Goal: Find specific page/section: Find specific page/section

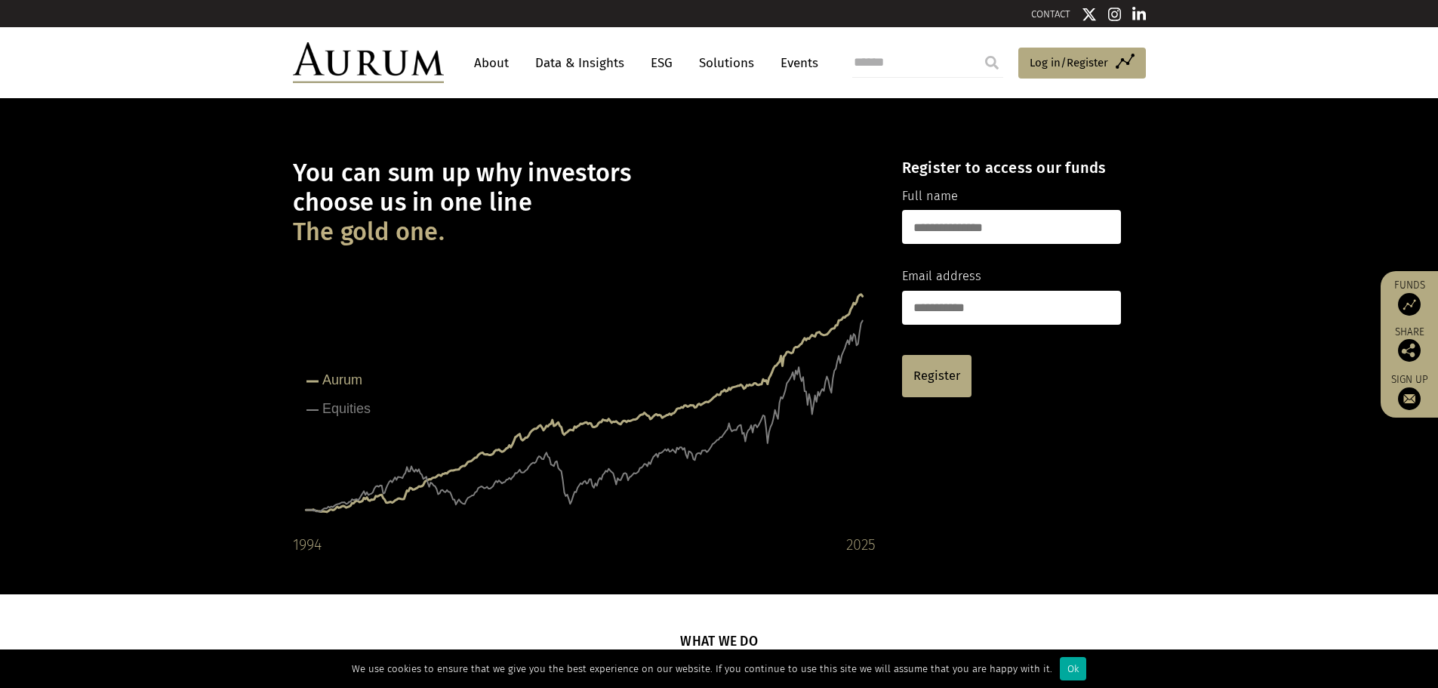
click at [493, 65] on link "About" at bounding box center [492, 63] width 50 height 28
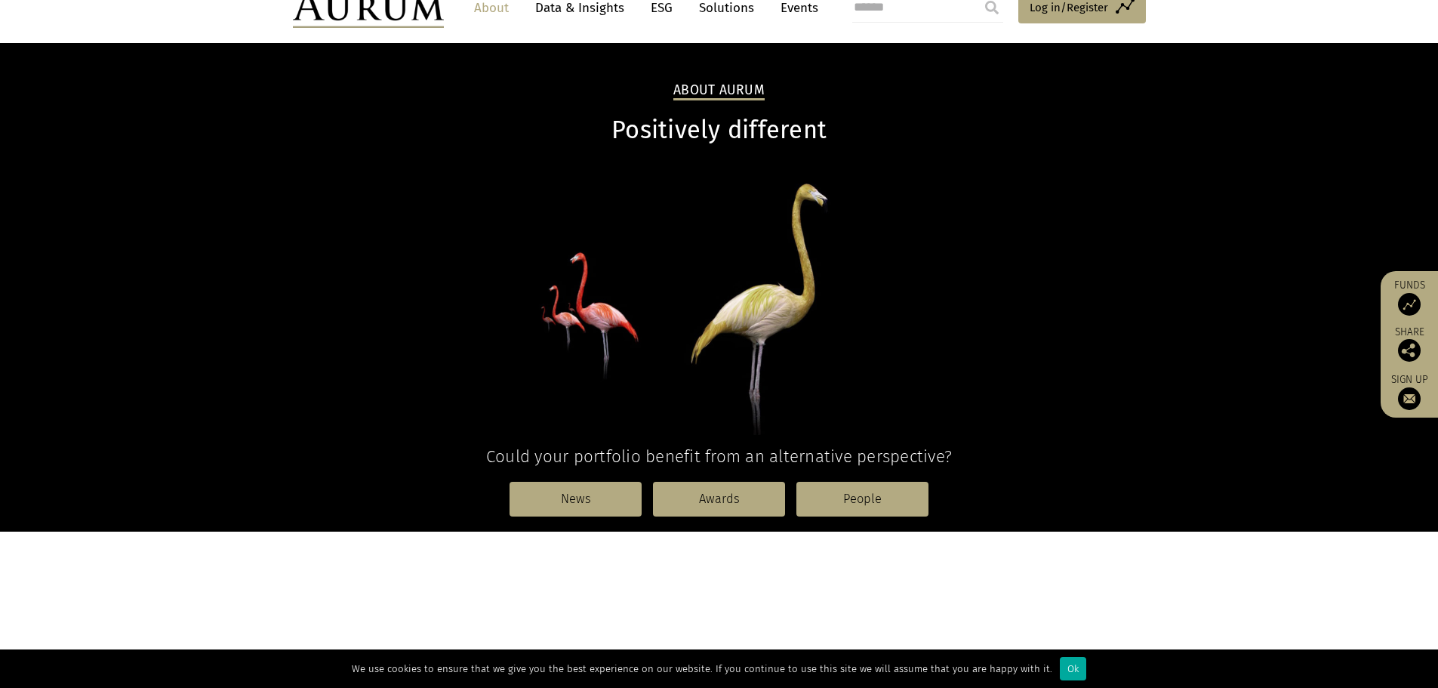
scroll to position [227, 0]
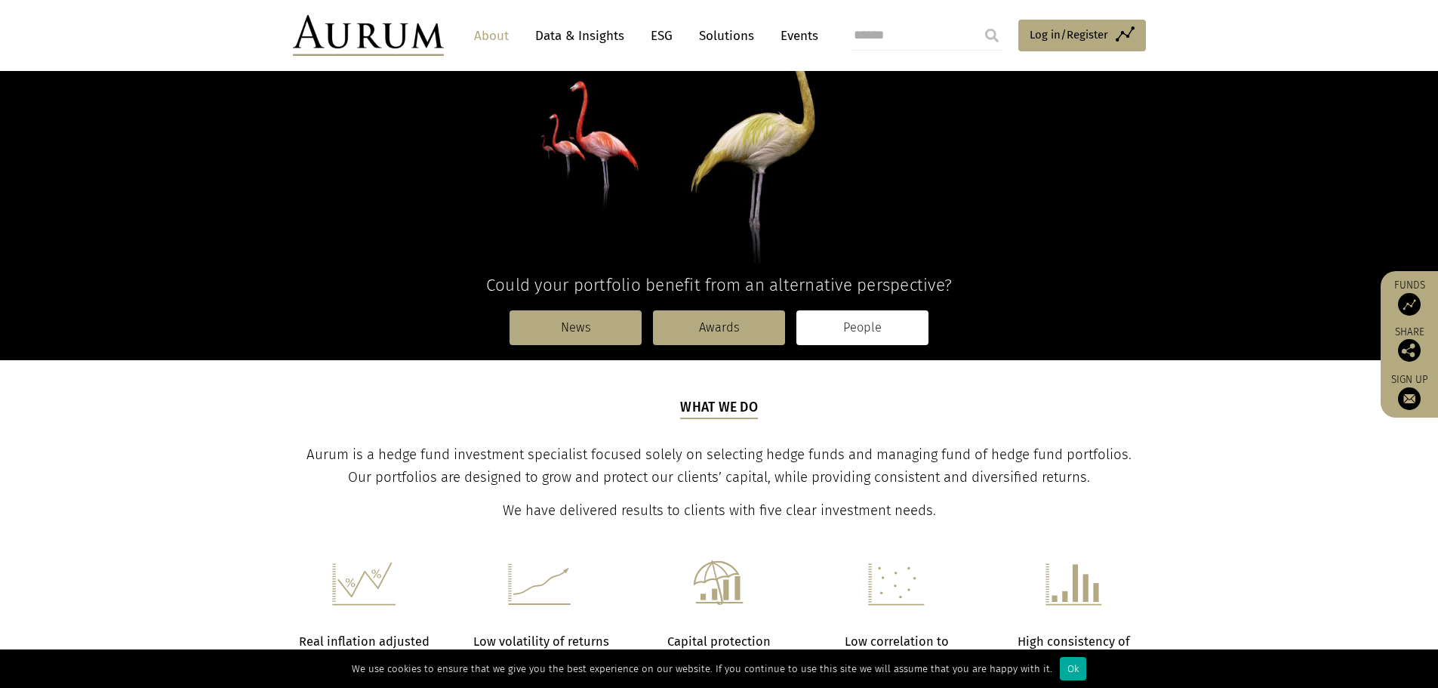
click at [836, 318] on link "People" at bounding box center [863, 327] width 132 height 35
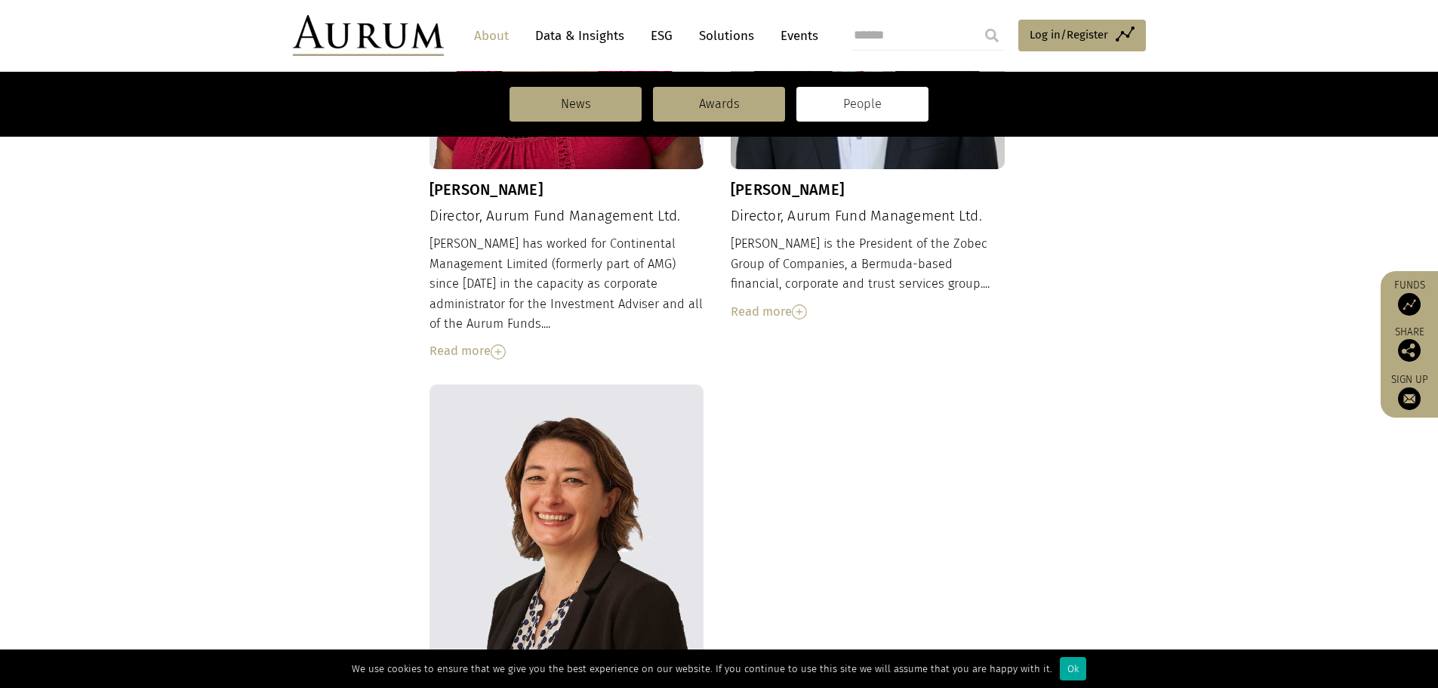
scroll to position [1284, 0]
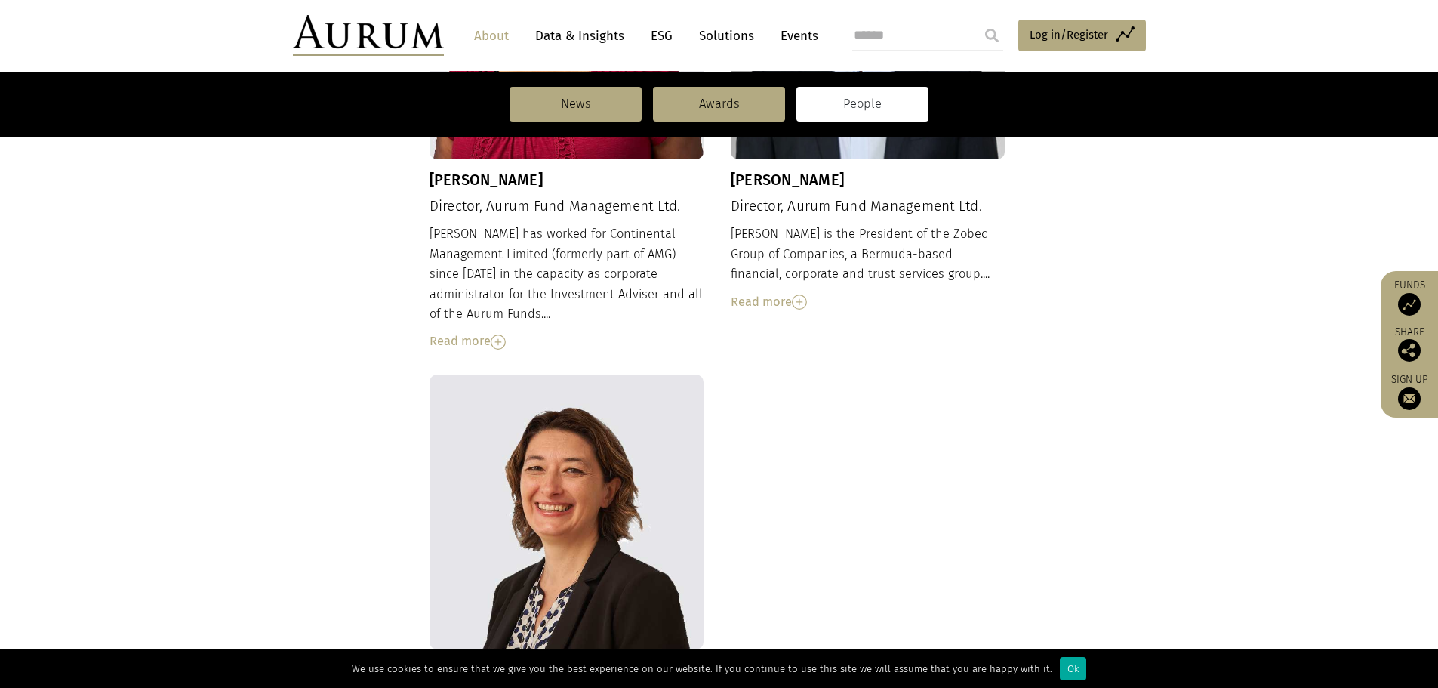
click at [500, 335] on img at bounding box center [498, 342] width 15 height 15
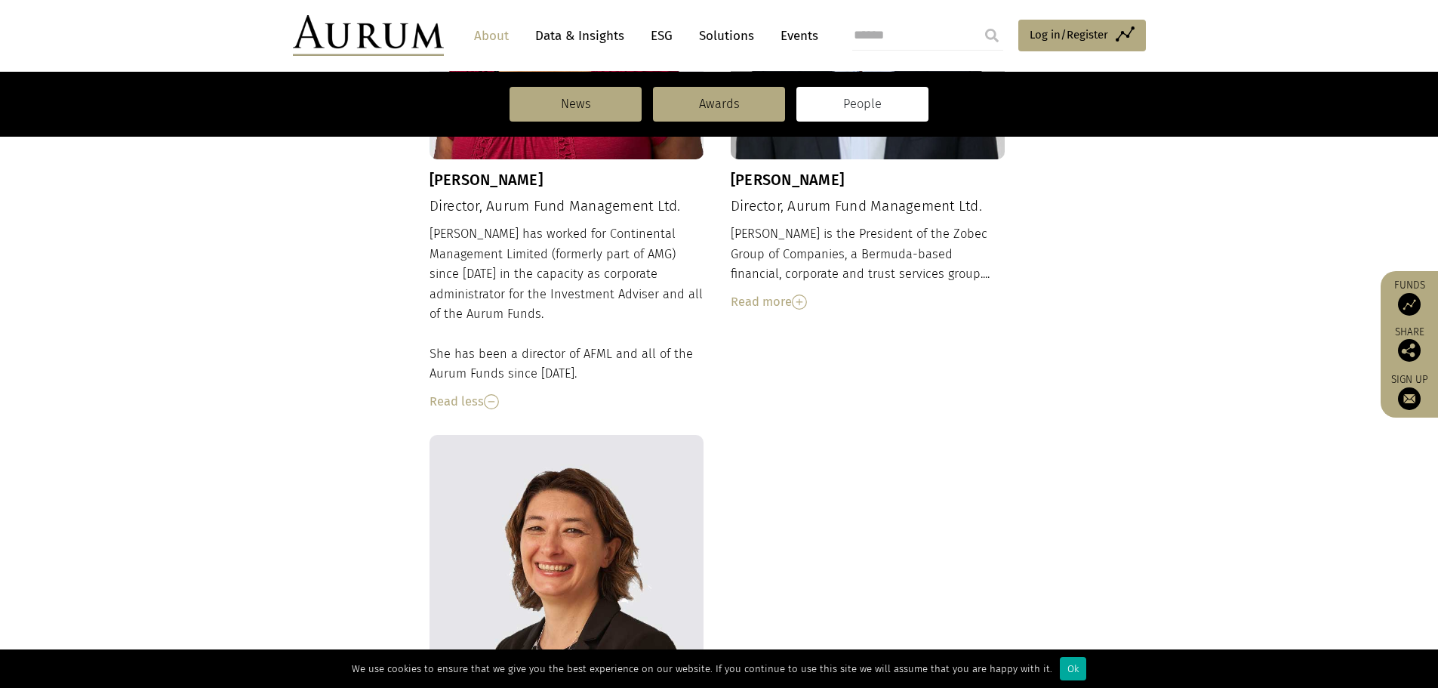
click at [806, 294] on img at bounding box center [799, 301] width 15 height 15
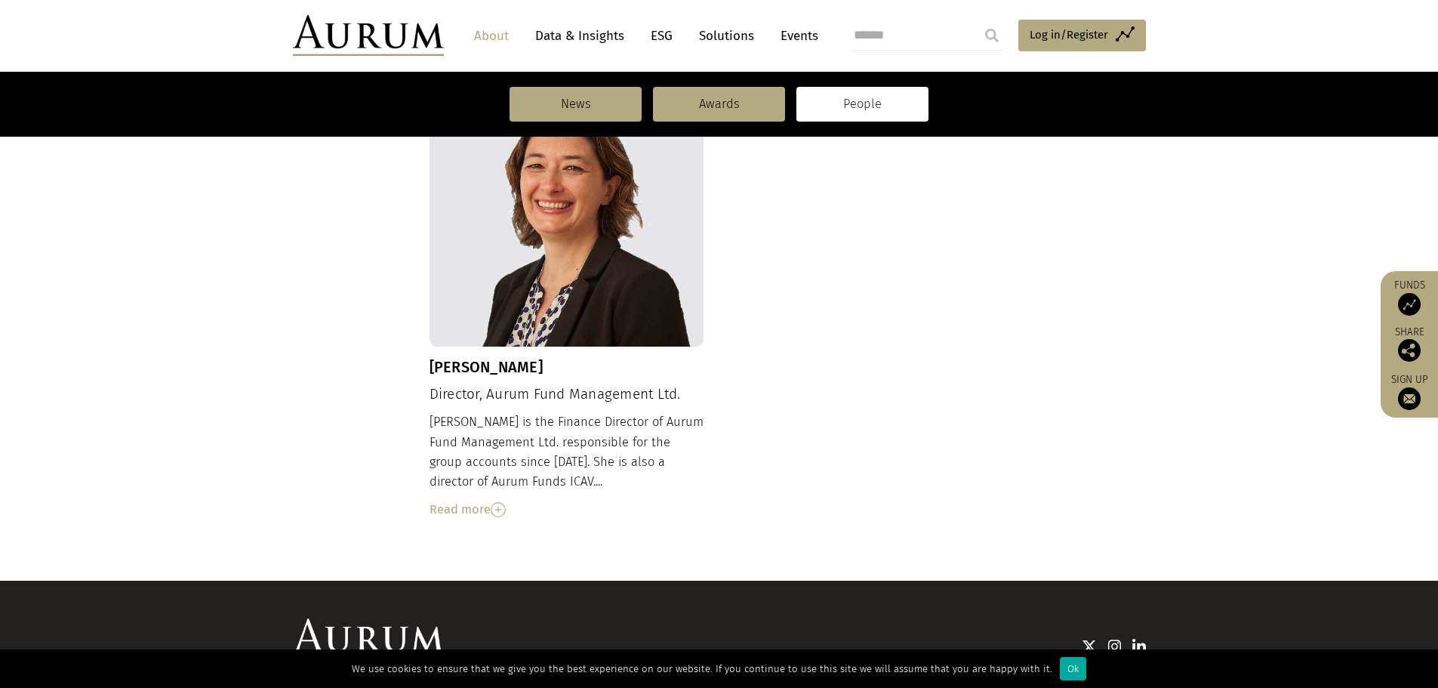
scroll to position [1812, 0]
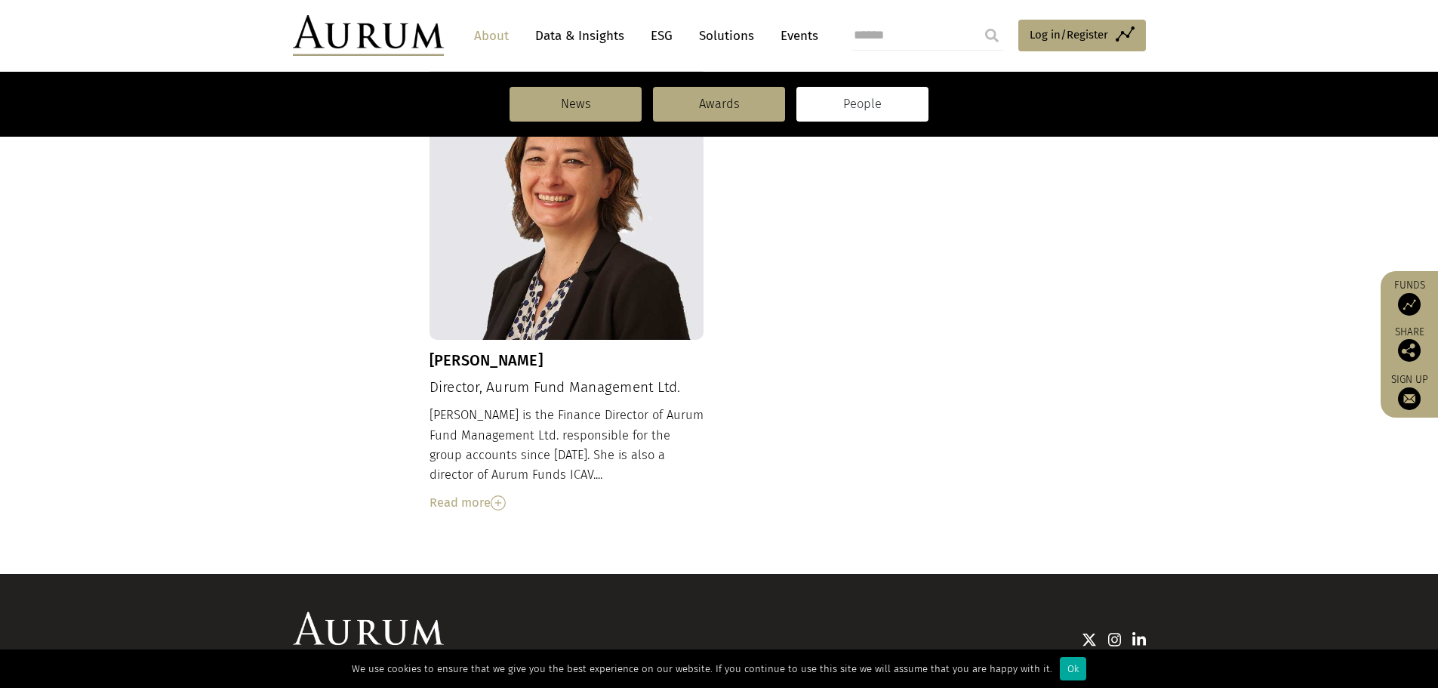
click at [496, 495] on img at bounding box center [498, 502] width 15 height 15
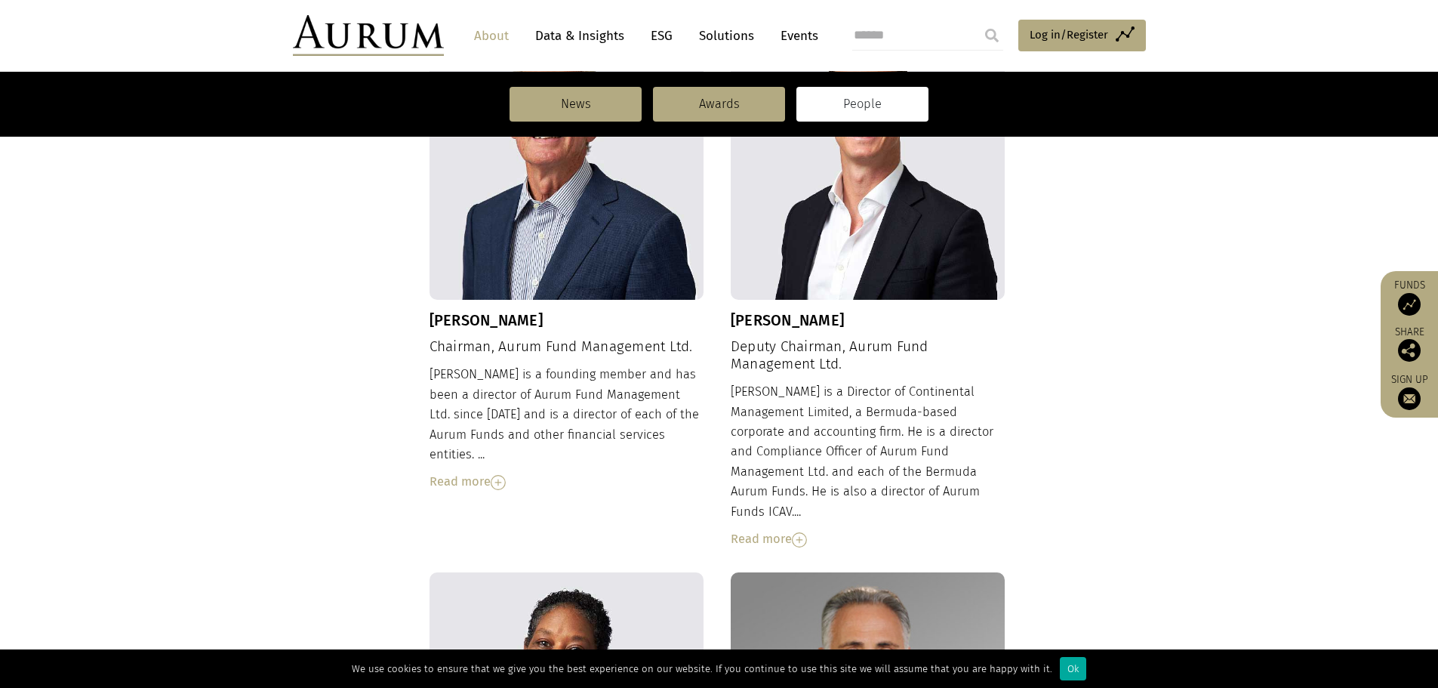
scroll to position [604, 0]
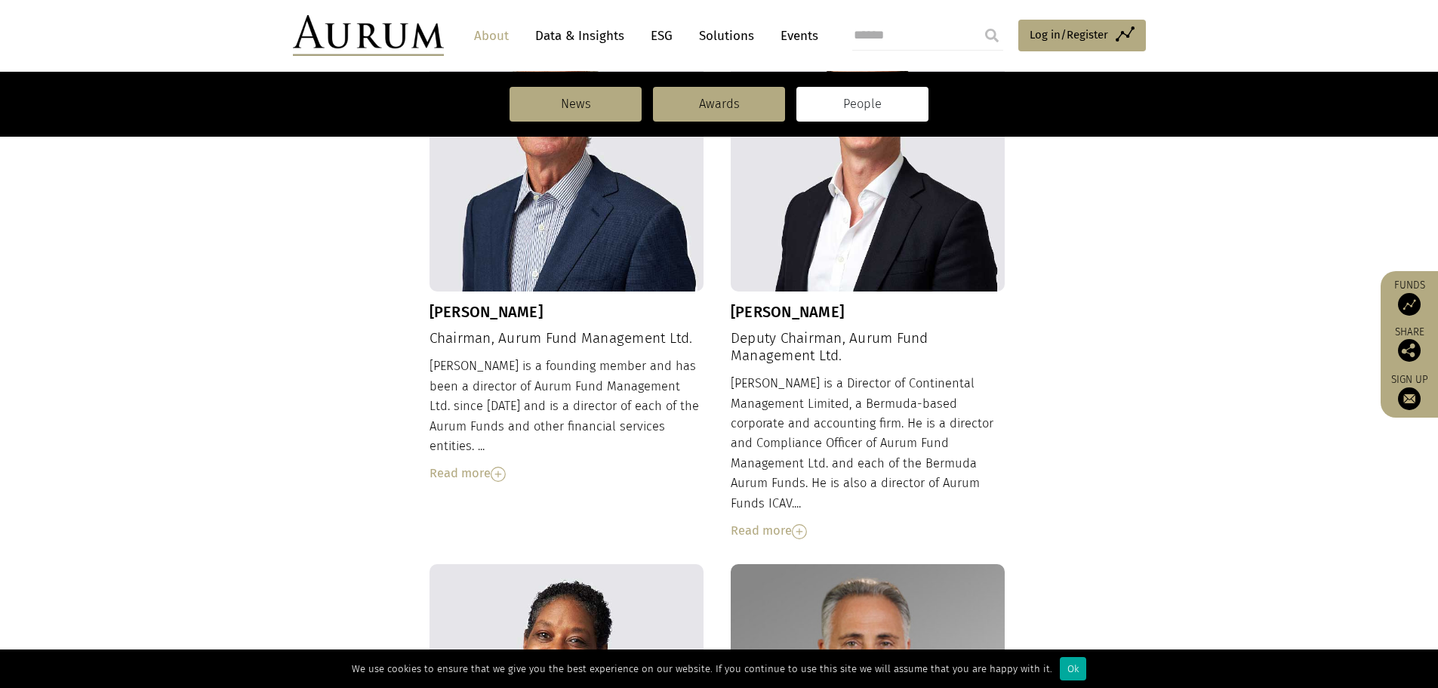
click at [803, 524] on img at bounding box center [799, 531] width 15 height 15
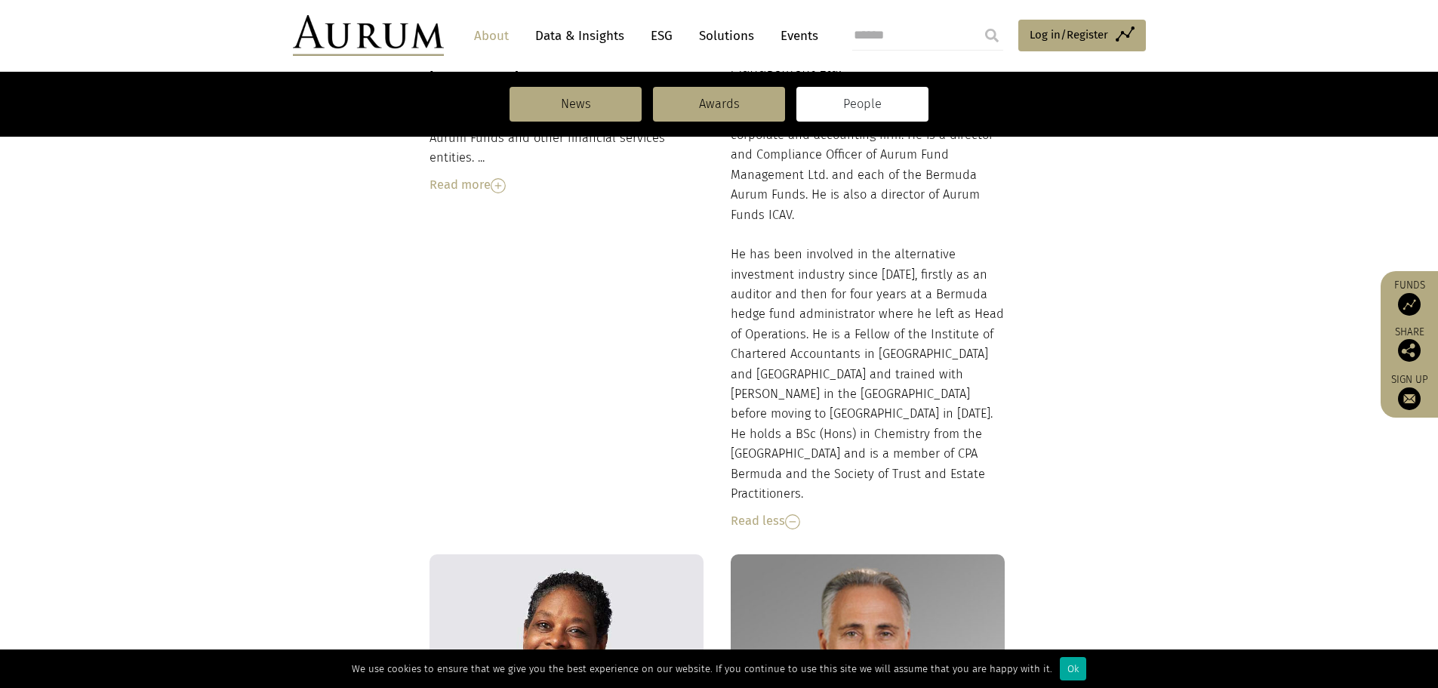
scroll to position [906, 0]
